Goal: Find specific page/section: Find specific page/section

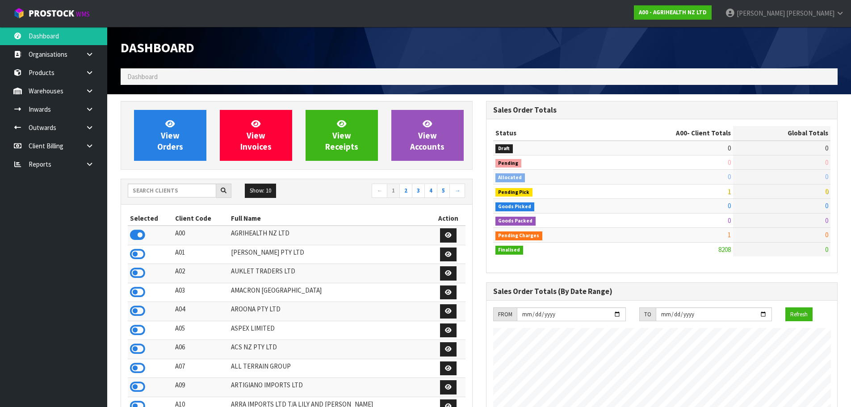
scroll to position [676, 365]
click at [196, 190] on input "text" at bounding box center [172, 191] width 88 height 14
type input "C11"
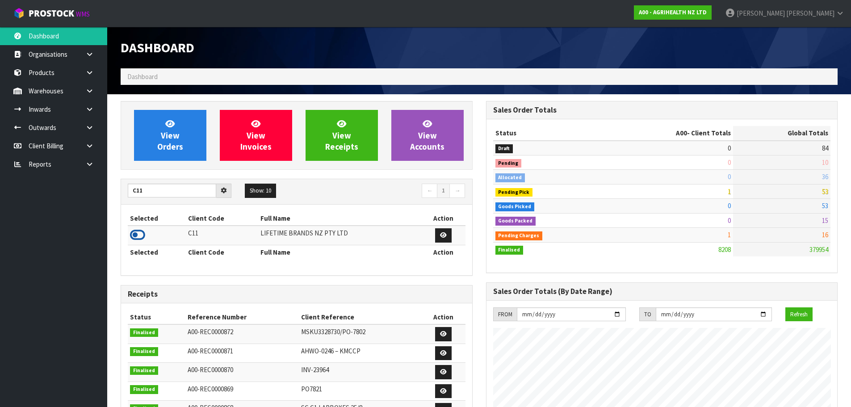
click at [136, 238] on icon at bounding box center [137, 234] width 15 height 13
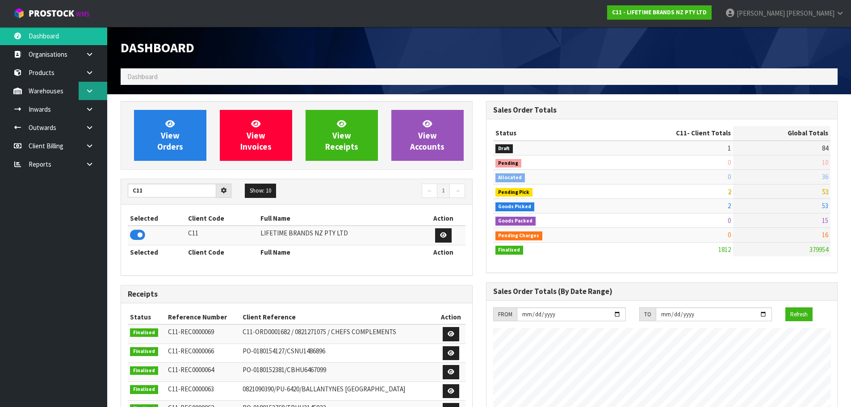
click at [86, 95] on link at bounding box center [93, 91] width 29 height 18
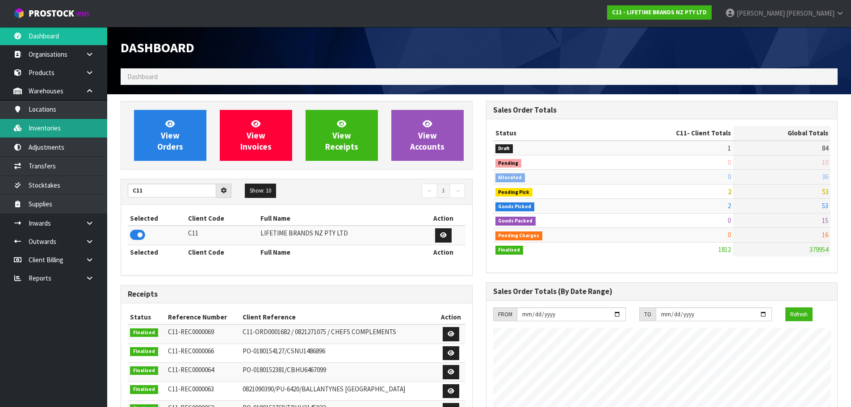
click at [84, 123] on link "Inventories" at bounding box center [53, 128] width 107 height 18
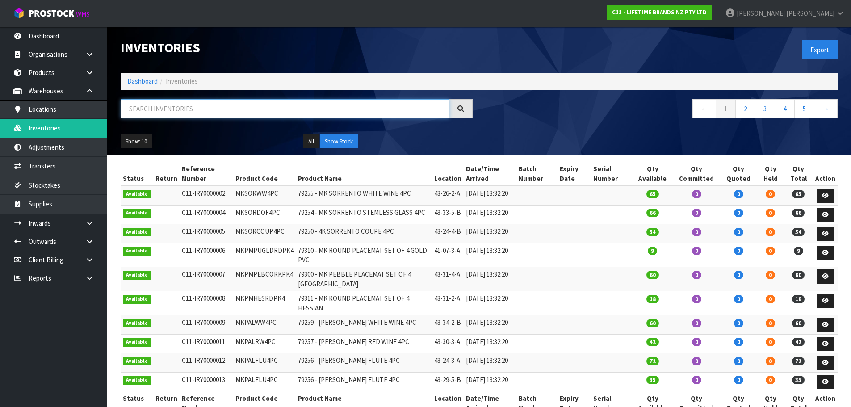
click at [180, 112] on input "text" at bounding box center [285, 108] width 329 height 19
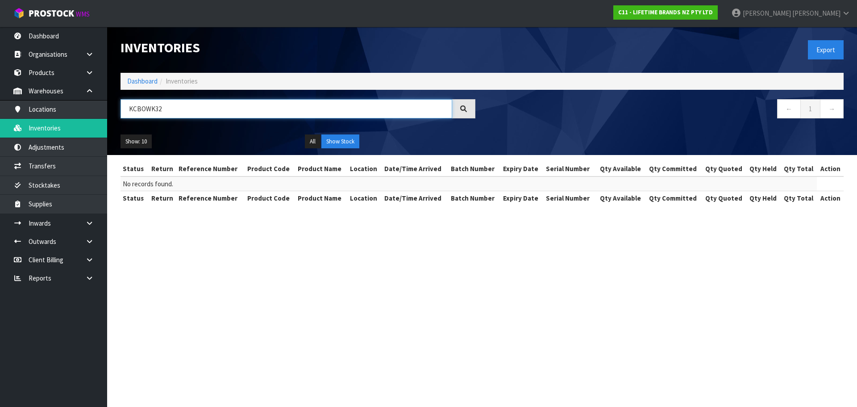
click at [154, 110] on input "KCBOWK32" at bounding box center [287, 108] width 332 height 19
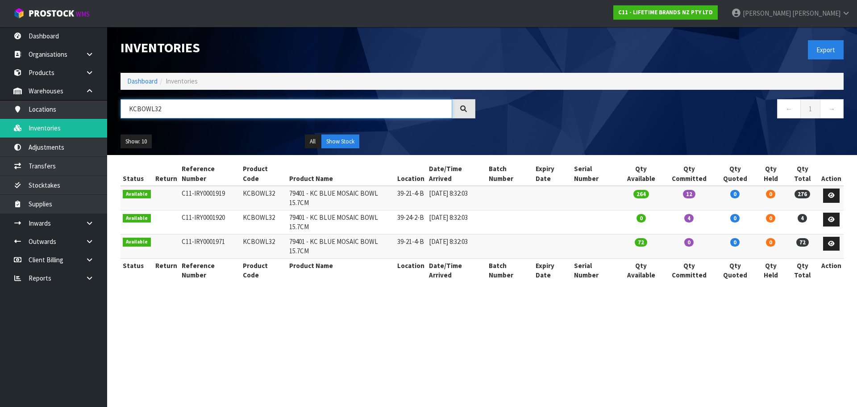
type input "KCBOWL32"
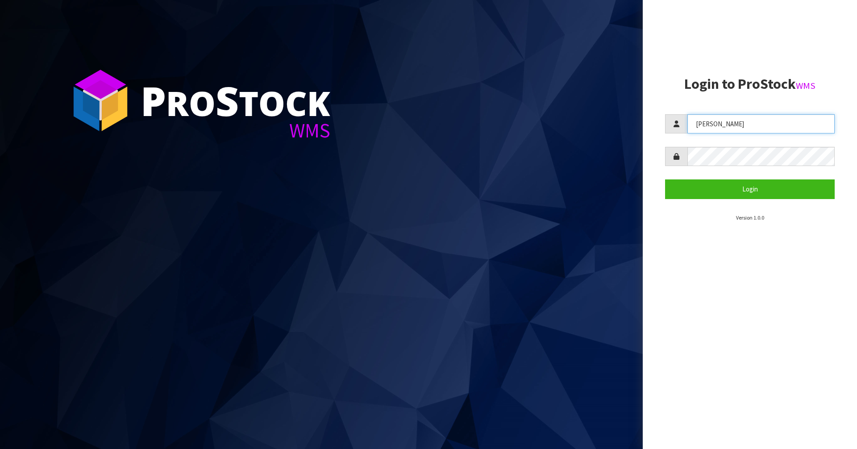
click at [703, 131] on input "[PERSON_NAME]" at bounding box center [761, 123] width 147 height 19
type input "[PERSON_NAME]"
click at [711, 209] on section "Login to ProStock WMS [PERSON_NAME] Login Version 1.0.0" at bounding box center [750, 149] width 170 height 146
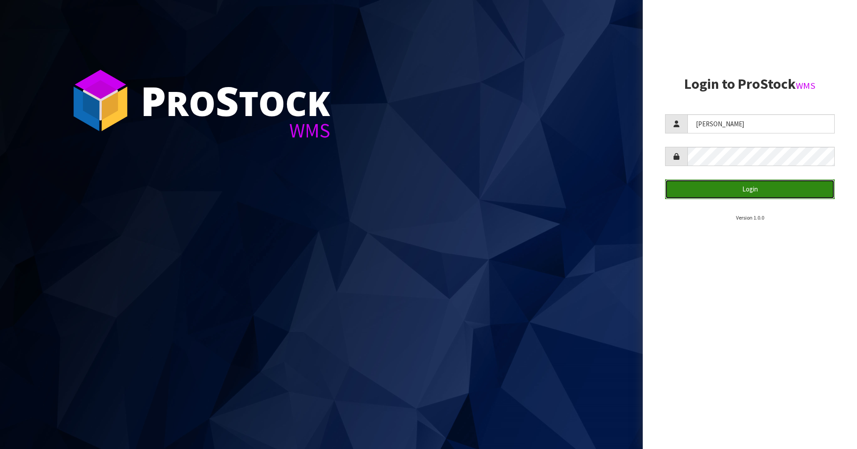
click at [719, 192] on button "Login" at bounding box center [750, 188] width 170 height 19
